Goal: Task Accomplishment & Management: Complete application form

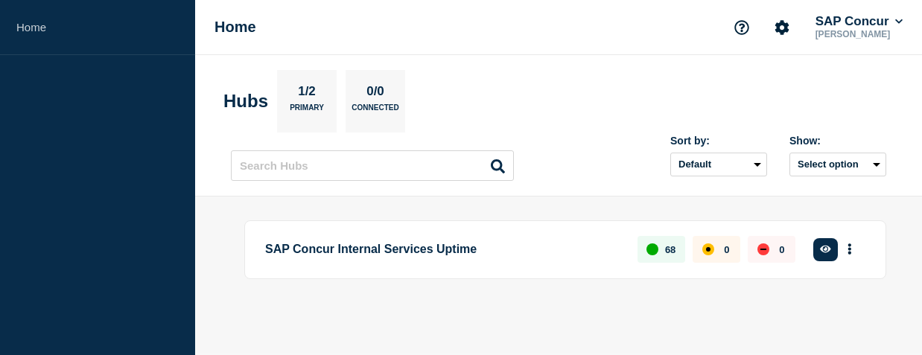
click at [639, 98] on section "Hubs 1/2 Primary 0/0 Connected" at bounding box center [558, 101] width 670 height 63
click at [639, 159] on button "Select option" at bounding box center [837, 165] width 97 height 24
click at [639, 89] on section "Hubs 1/2 Primary 0/0 Connected" at bounding box center [558, 101] width 670 height 63
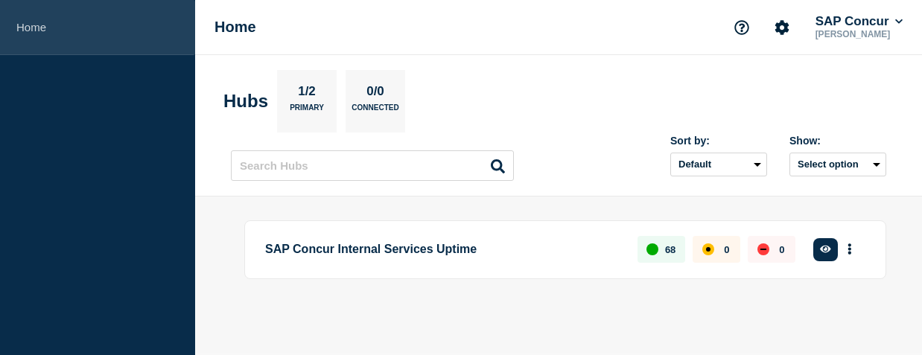
click at [57, 34] on link "Home" at bounding box center [97, 27] width 195 height 55
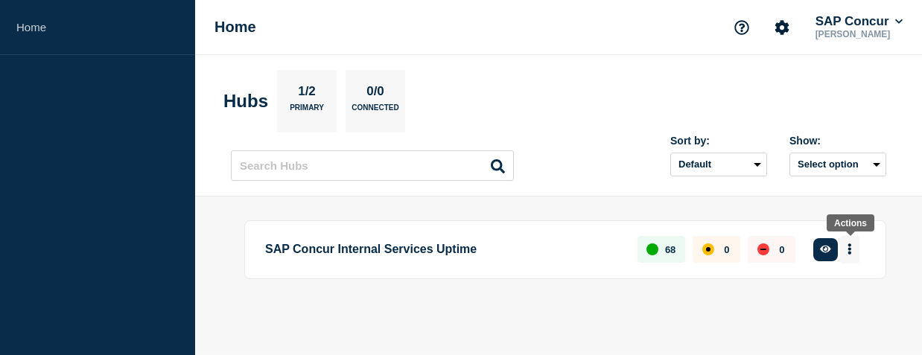
click at [639, 250] on button "More actions" at bounding box center [849, 250] width 19 height 28
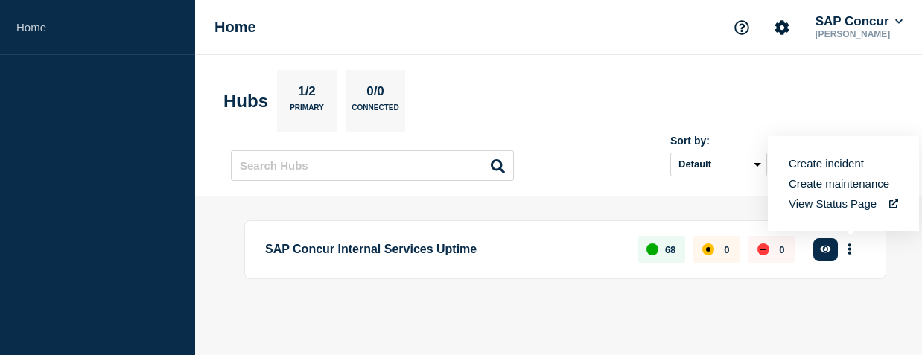
click at [639, 160] on button "Create incident" at bounding box center [826, 163] width 75 height 13
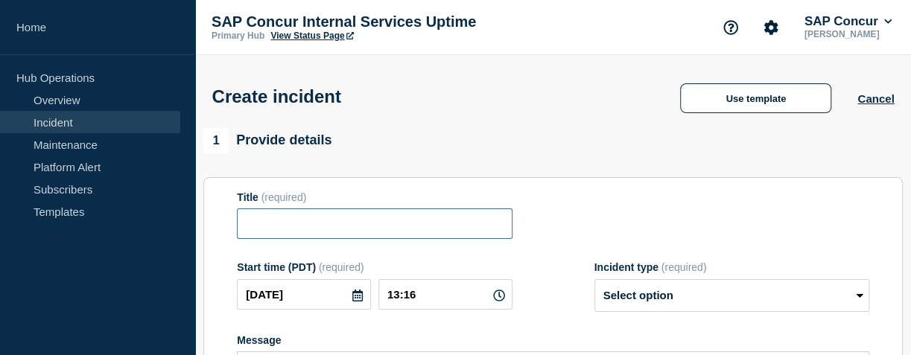
click at [398, 229] on input "Title" at bounding box center [374, 224] width 275 height 31
click at [474, 141] on div "1 Provide details" at bounding box center [552, 140] width 699 height 25
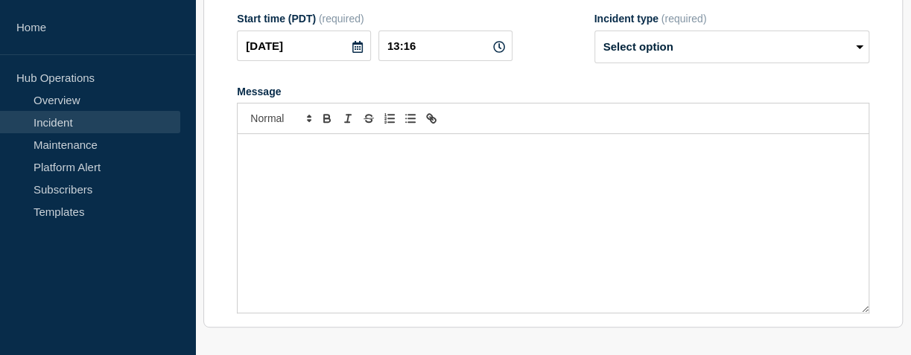
scroll to position [254, 0]
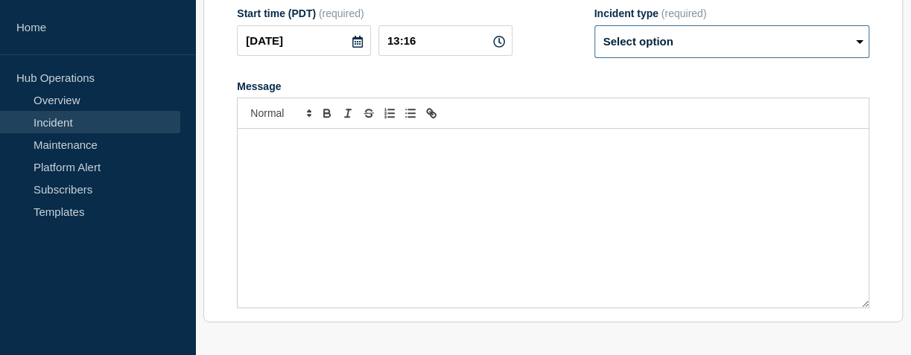
click at [639, 49] on select "Select option Investigating Identified Monitoring" at bounding box center [731, 41] width 275 height 33
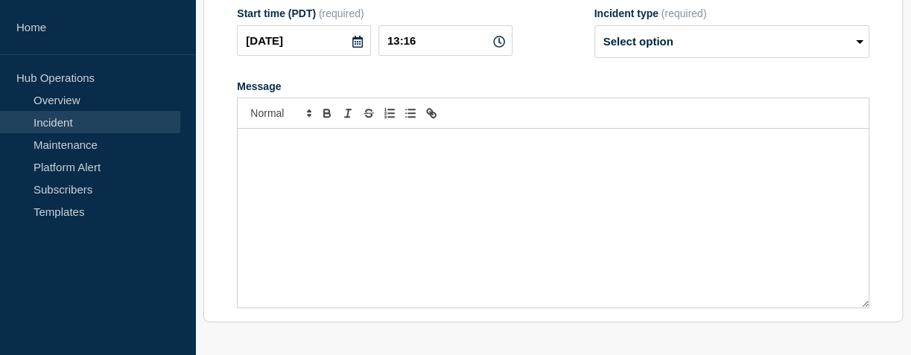
click at [425, 315] on section "Title (required) Start time (PDT) (required) 2025-10-15 13:16 Incident type (re…" at bounding box center [552, 123] width 699 height 400
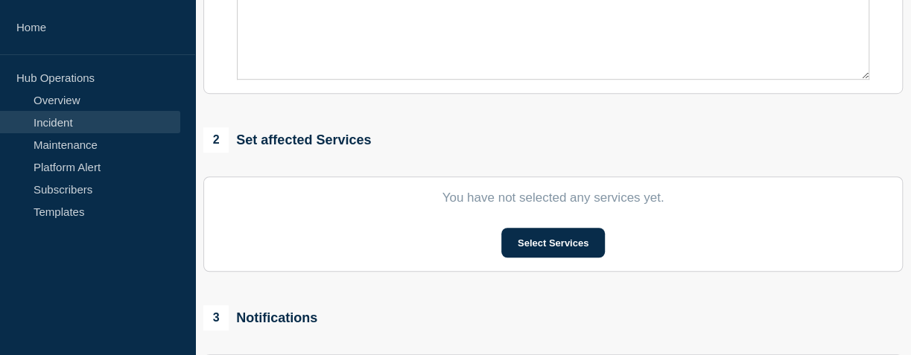
scroll to position [486, 0]
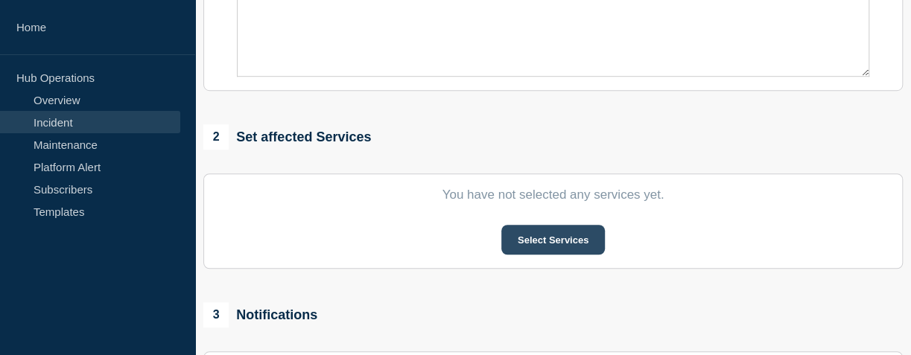
click at [523, 241] on button "Select Services" at bounding box center [553, 240] width 104 height 30
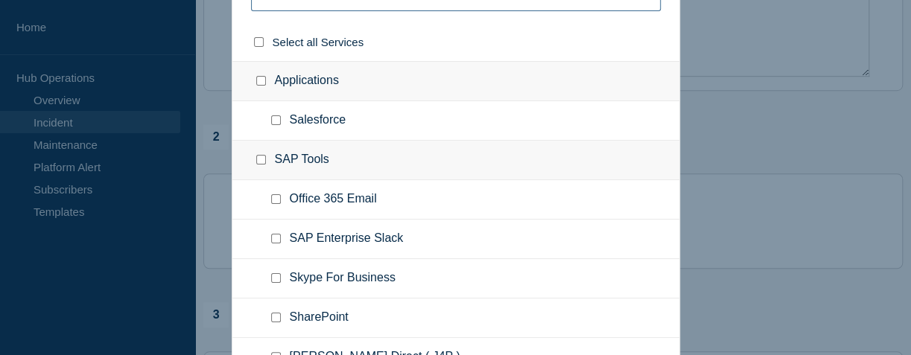
type input "sa"
click at [276, 117] on input "Salesforce checkbox" at bounding box center [276, 120] width 10 height 10
checkbox input "true"
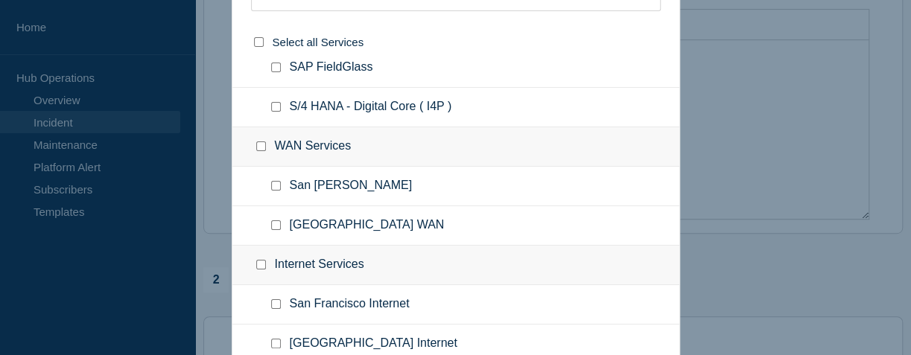
scroll to position [346, 0]
click at [639, 10] on div "sa" at bounding box center [455, 2] width 447 height 42
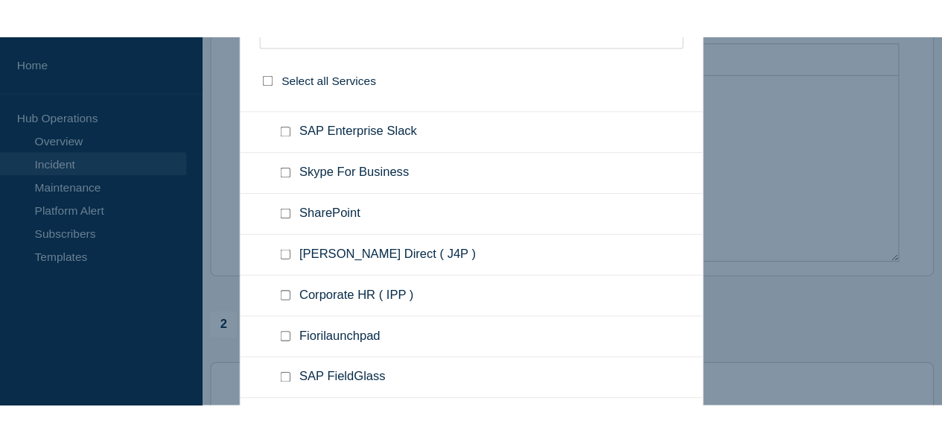
scroll to position [0, 0]
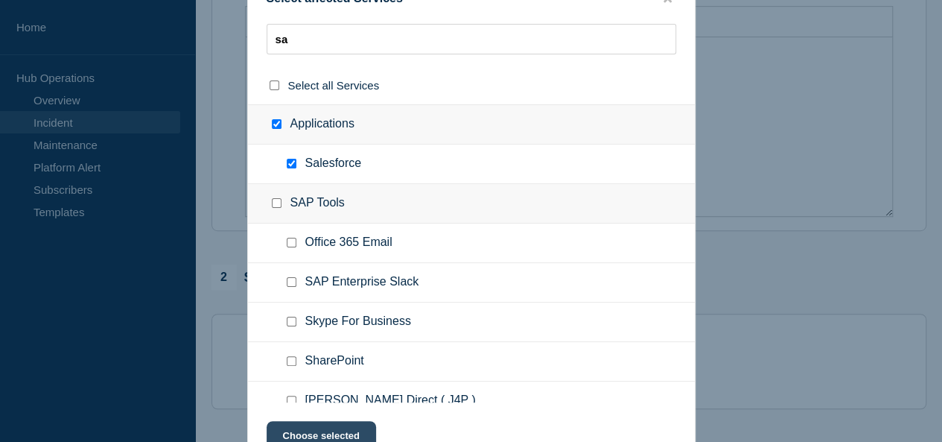
click at [322, 355] on button "Choose selected" at bounding box center [321, 436] width 109 height 30
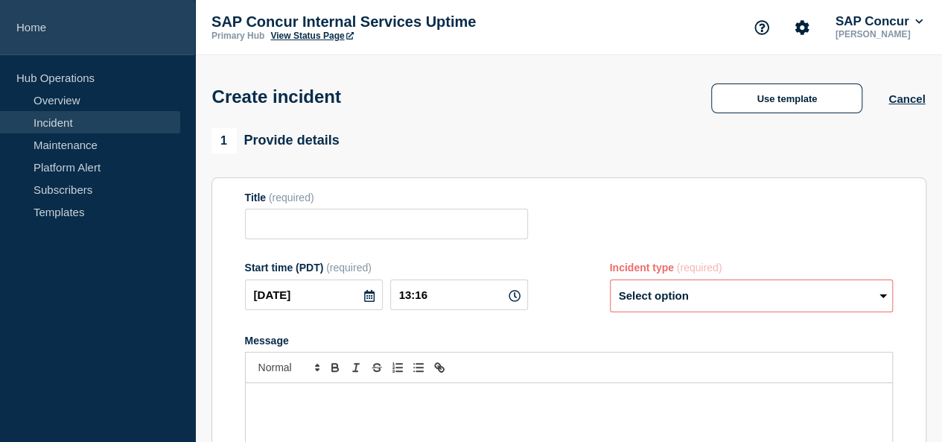
click at [45, 35] on link "Home" at bounding box center [97, 27] width 195 height 55
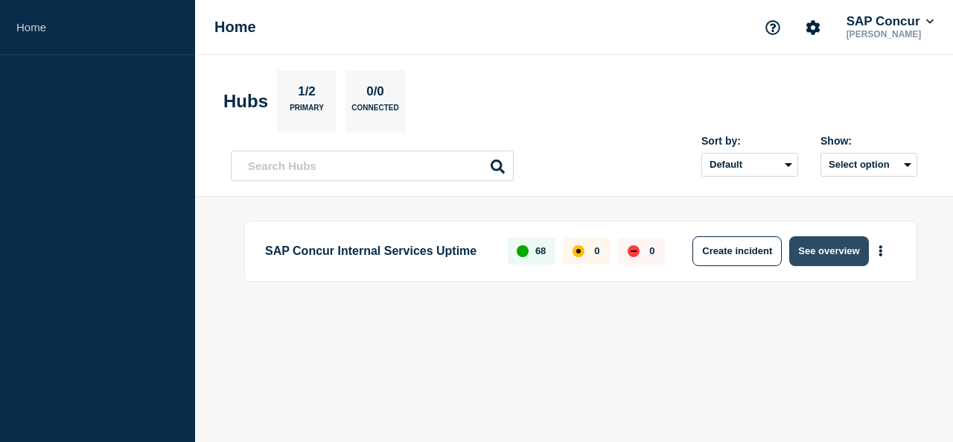
click at [639, 247] on button "See overview" at bounding box center [828, 251] width 79 height 30
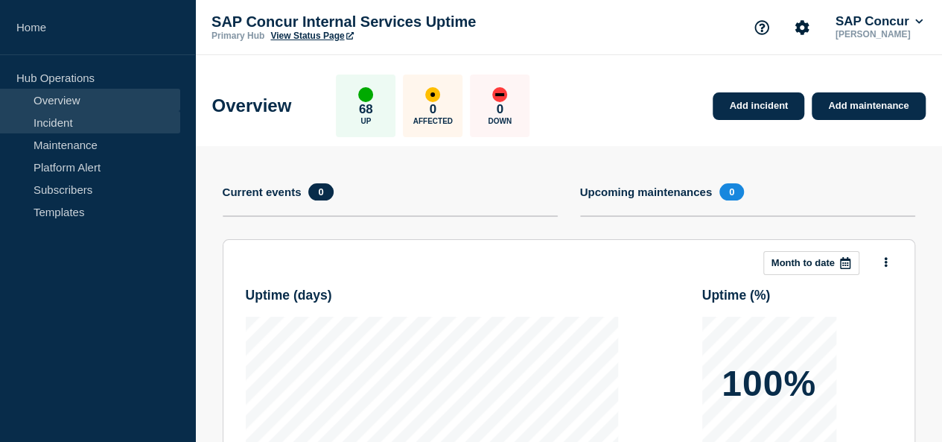
click at [76, 118] on link "Incident" at bounding box center [90, 122] width 180 height 22
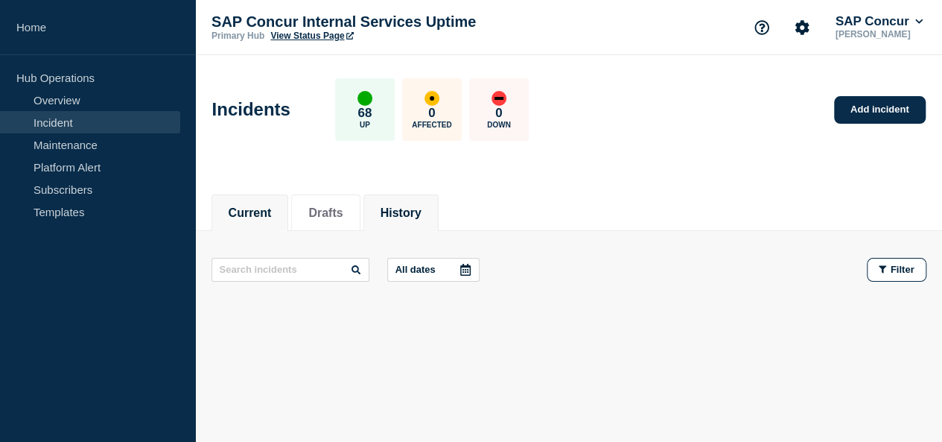
click at [398, 206] on button "History" at bounding box center [401, 212] width 41 height 13
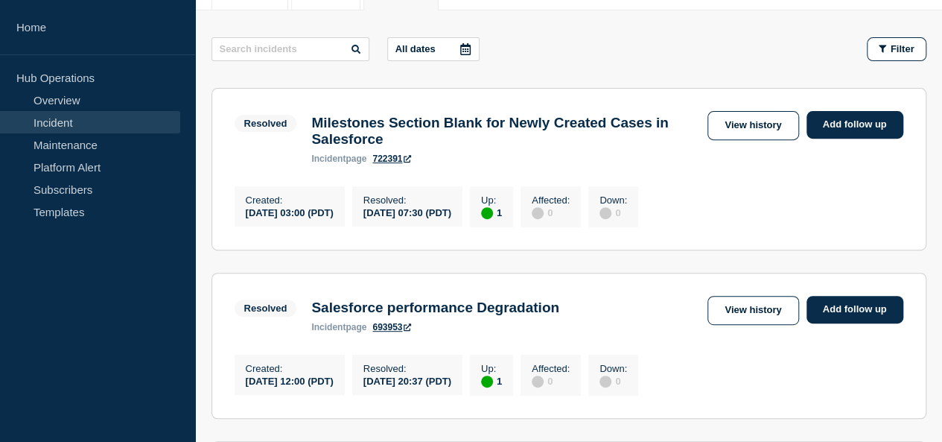
scroll to position [210, 0]
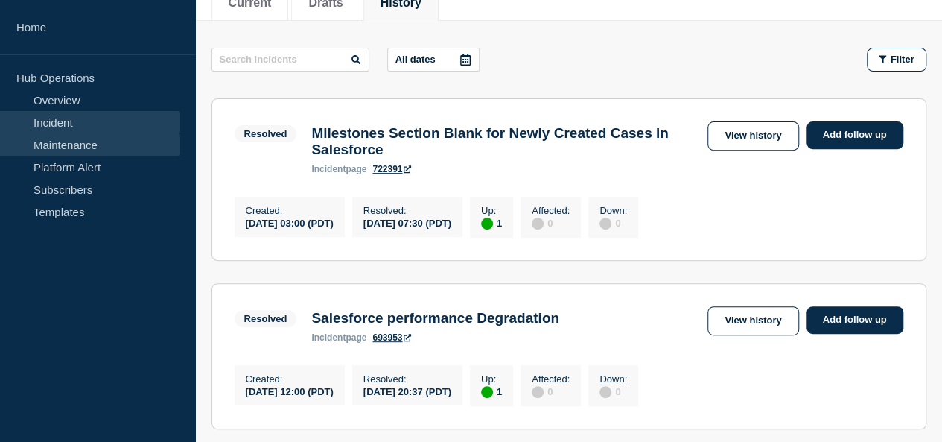
click at [77, 139] on link "Maintenance" at bounding box center [90, 144] width 180 height 22
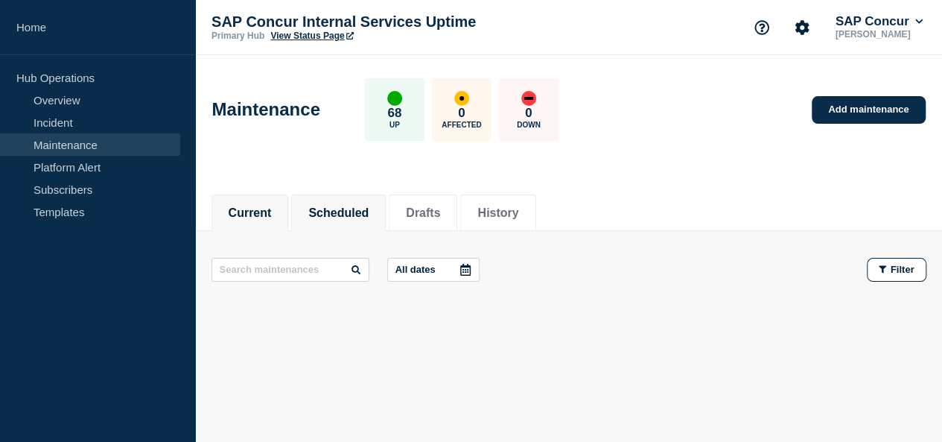
click at [335, 218] on button "Scheduled" at bounding box center [338, 212] width 60 height 13
click at [439, 217] on button "Drafts" at bounding box center [423, 212] width 34 height 13
click at [513, 208] on button "History" at bounding box center [497, 212] width 41 height 13
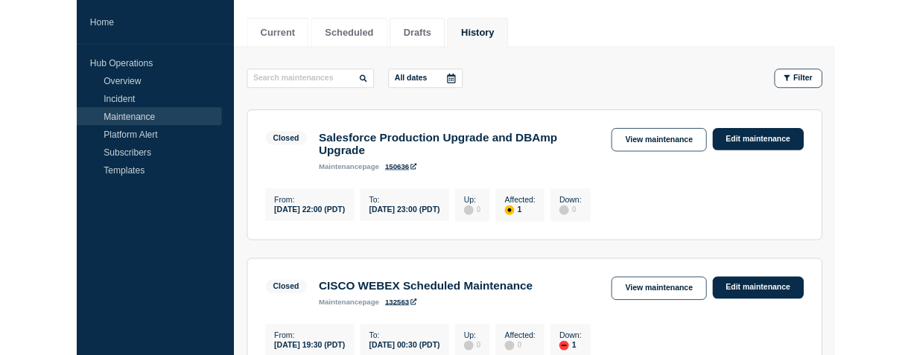
scroll to position [180, 0]
